Goal: Browse casually: Explore the website without a specific task or goal

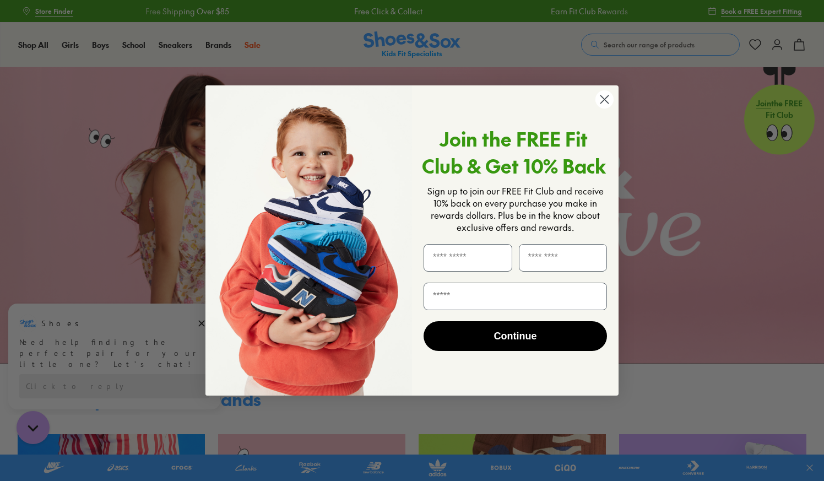
click at [603, 100] on icon "Close dialog" at bounding box center [605, 100] width 8 height 8
